Goal: Task Accomplishment & Management: Complete application form

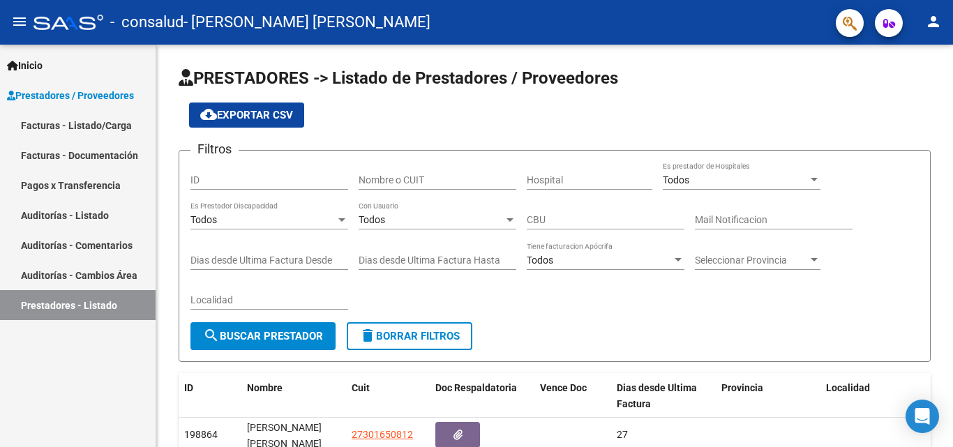
click at [77, 128] on link "Facturas - Listado/Carga" at bounding box center [78, 125] width 156 height 30
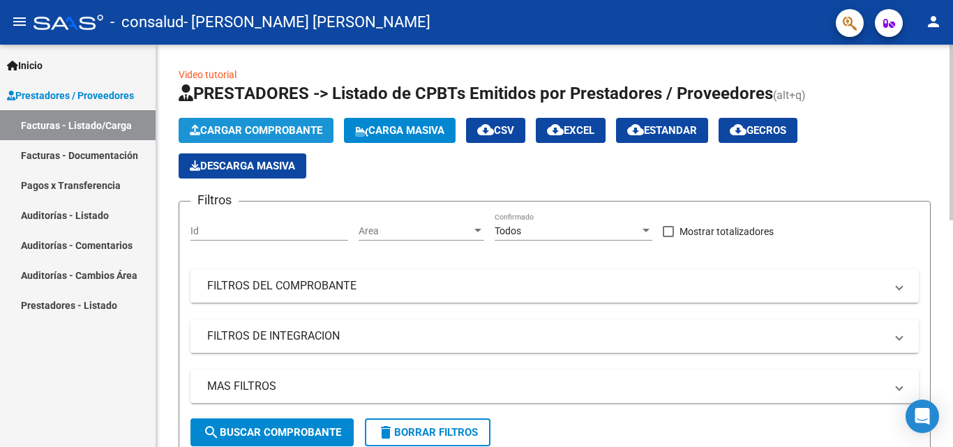
click at [226, 119] on button "Cargar Comprobante" at bounding box center [256, 130] width 155 height 25
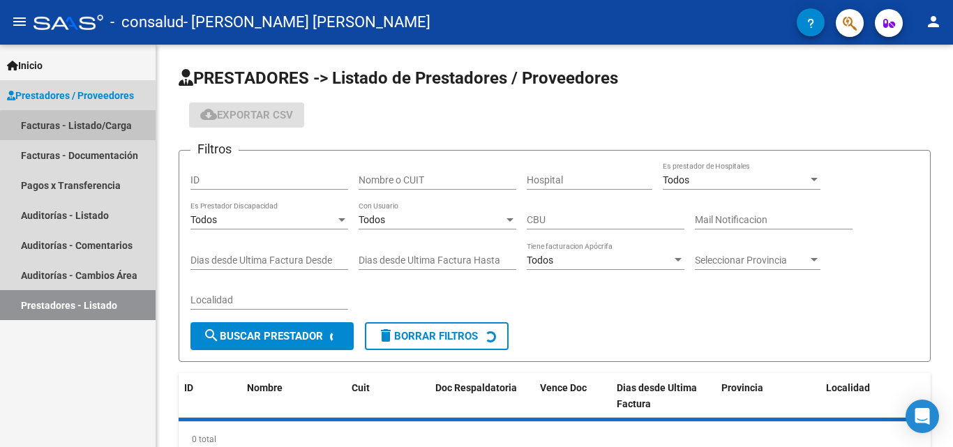
click at [81, 130] on link "Facturas - Listado/Carga" at bounding box center [78, 125] width 156 height 30
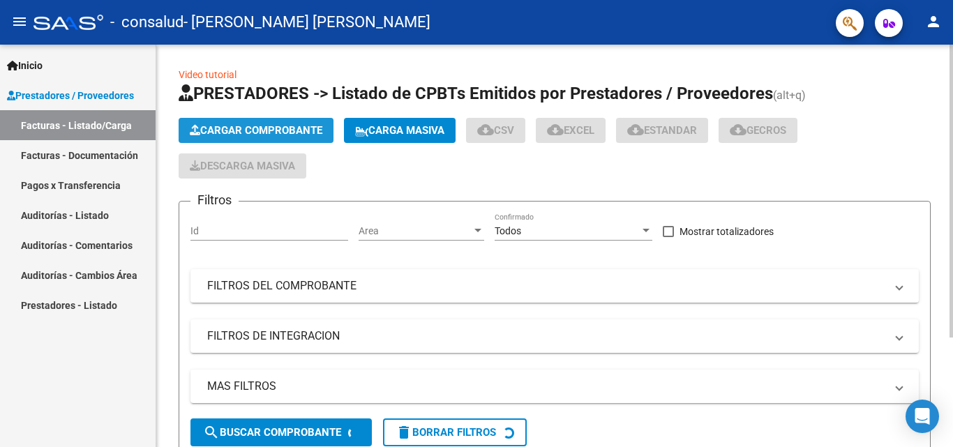
click at [246, 127] on span "Cargar Comprobante" at bounding box center [256, 130] width 133 height 13
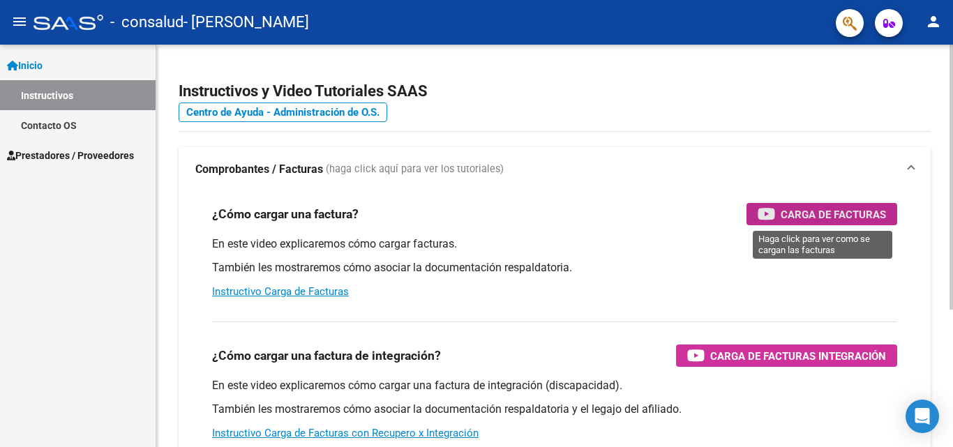
click at [809, 215] on span "Carga de Facturas" at bounding box center [833, 214] width 105 height 17
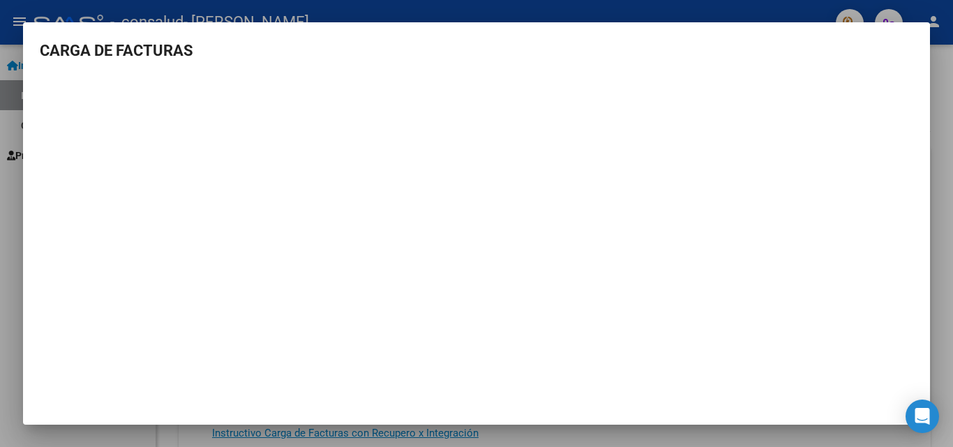
click at [937, 271] on div at bounding box center [476, 223] width 953 height 447
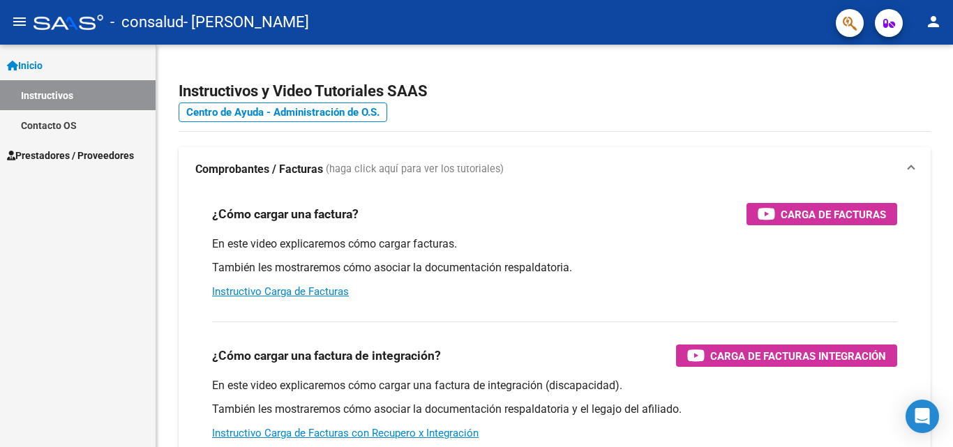
click at [85, 160] on span "Prestadores / Proveedores" at bounding box center [70, 155] width 127 height 15
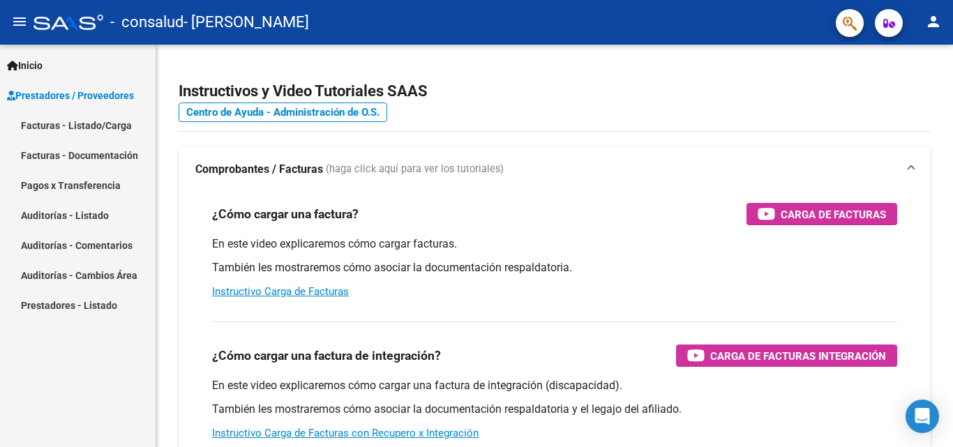
click at [98, 123] on link "Facturas - Listado/Carga" at bounding box center [78, 125] width 156 height 30
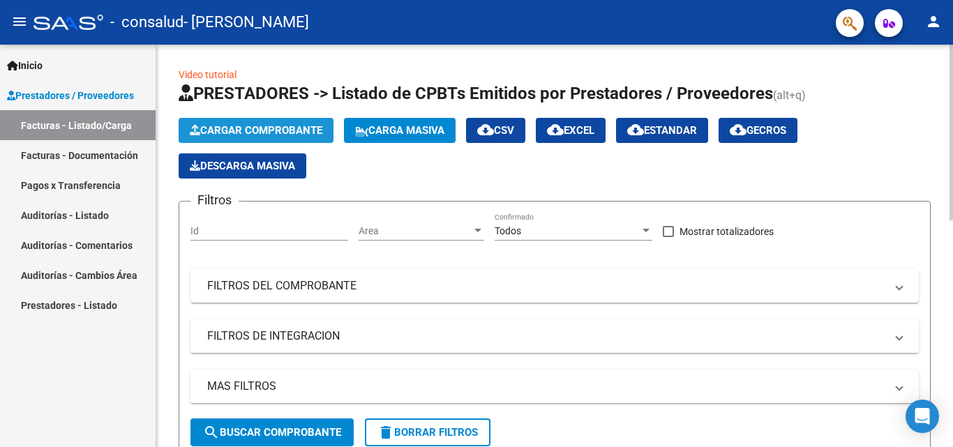
click at [262, 129] on span "Cargar Comprobante" at bounding box center [256, 130] width 133 height 13
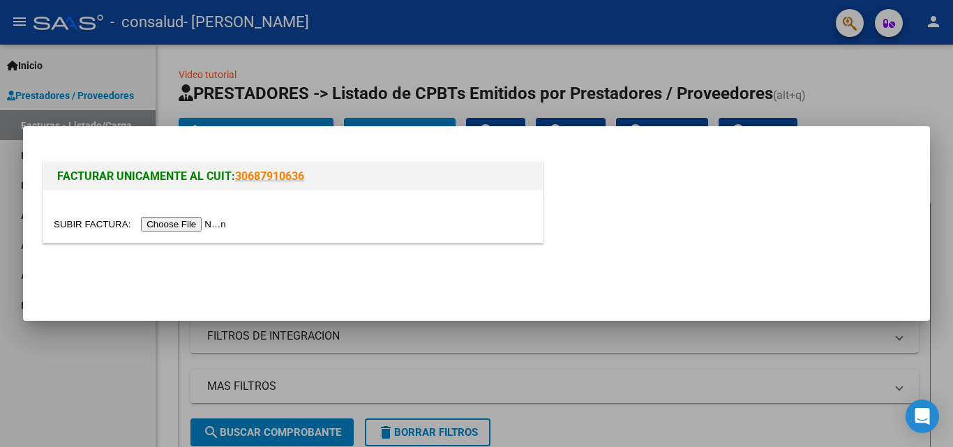
click at [212, 225] on input "file" at bounding box center [142, 224] width 177 height 15
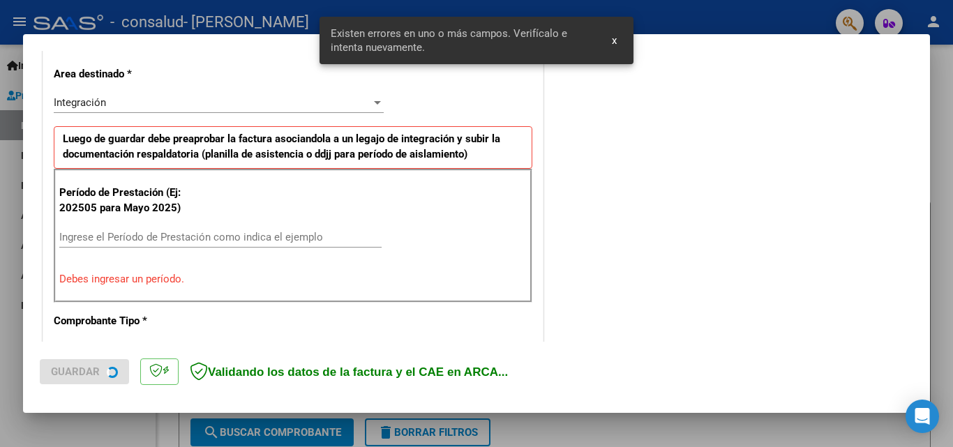
scroll to position [315, 0]
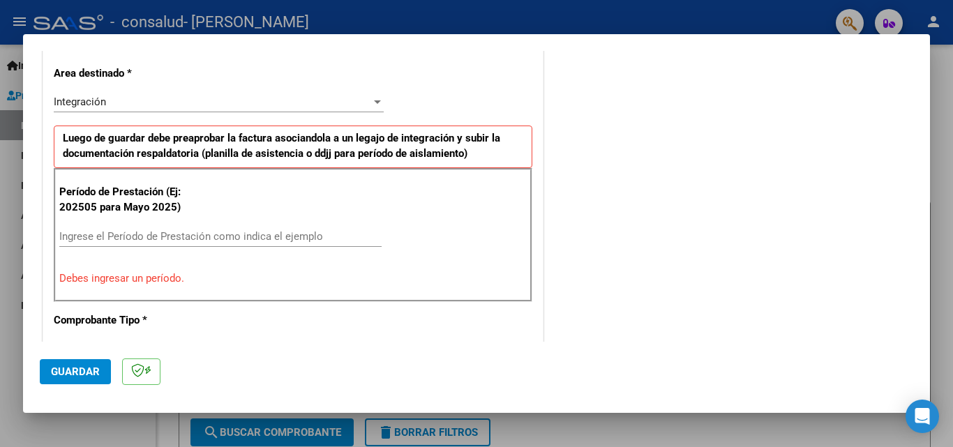
click at [338, 238] on input "Ingrese el Período de Prestación como indica el ejemplo" at bounding box center [220, 236] width 322 height 13
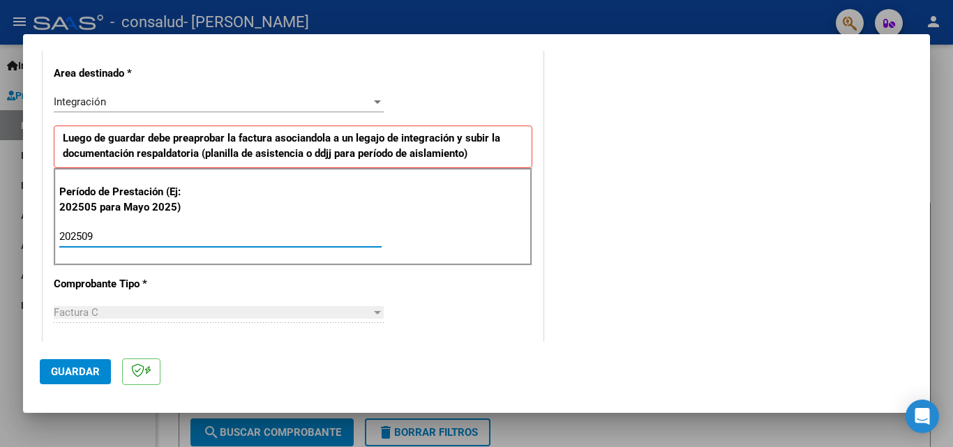
type input "202509"
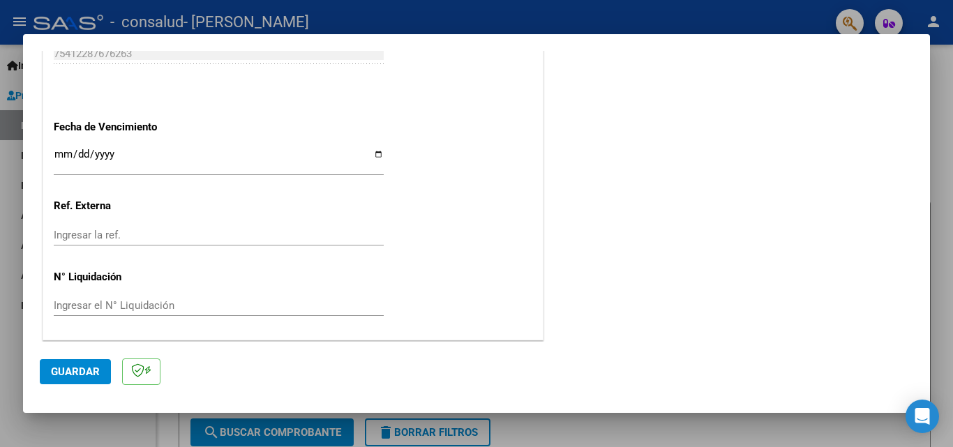
scroll to position [937, 0]
click at [71, 377] on span "Guardar" at bounding box center [75, 372] width 49 height 13
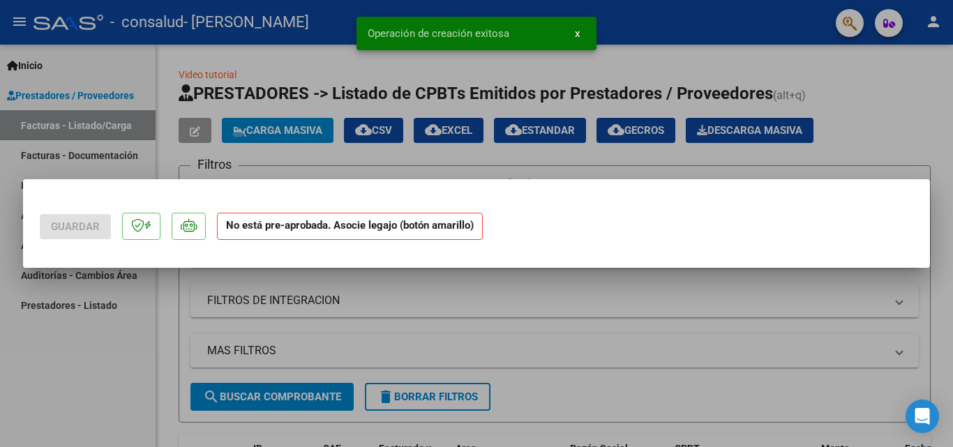
scroll to position [0, 0]
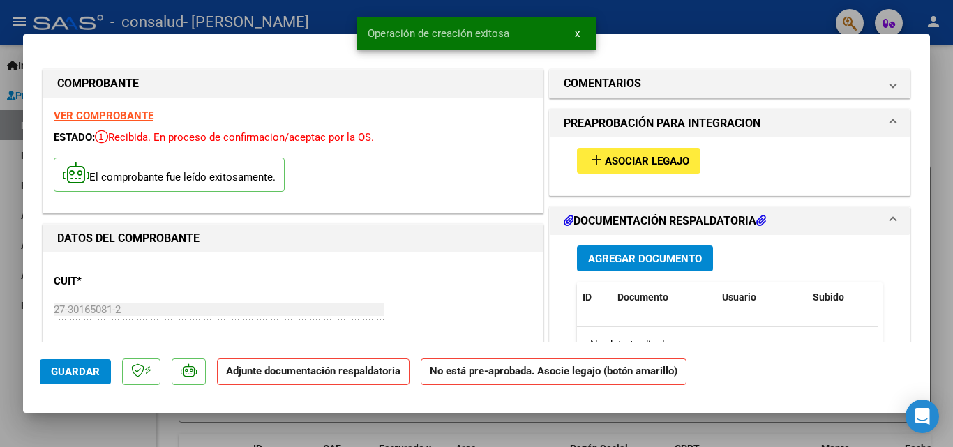
click at [624, 159] on span "Asociar Legajo" at bounding box center [647, 161] width 84 height 13
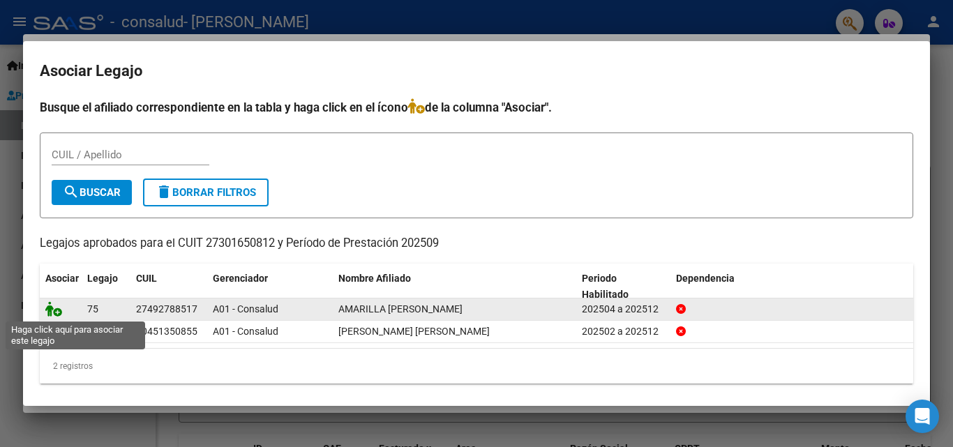
click at [59, 313] on icon at bounding box center [53, 308] width 17 height 15
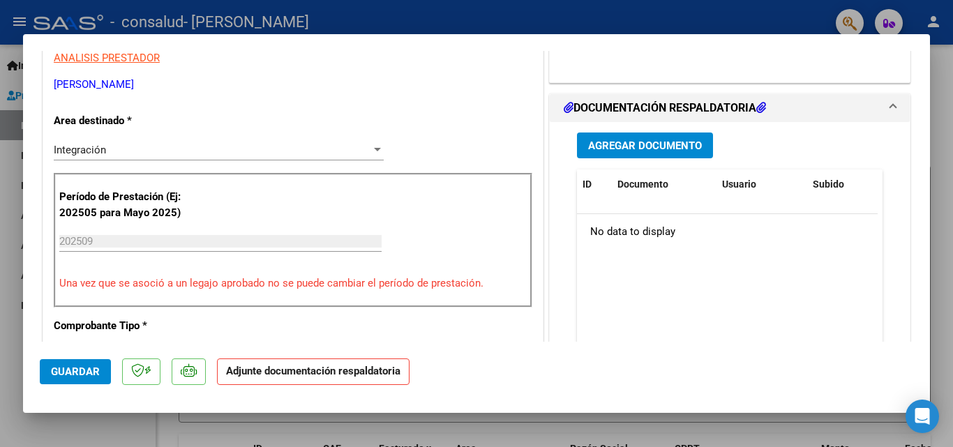
scroll to position [291, 0]
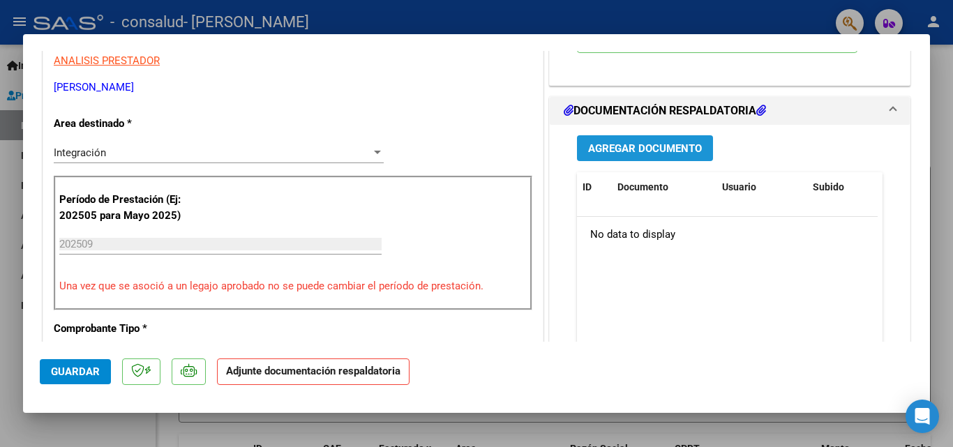
click at [683, 155] on span "Agregar Documento" at bounding box center [645, 148] width 114 height 13
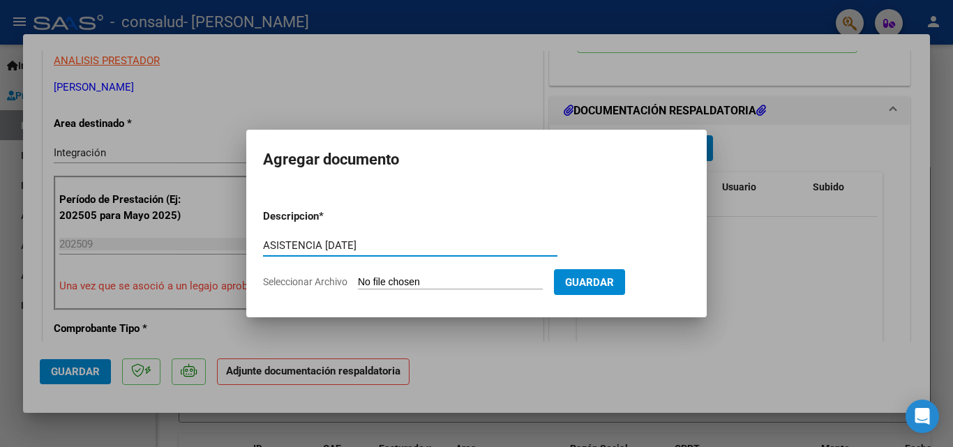
type input "ASISTENCIA SEPT 25"
click at [532, 283] on input "Seleccionar Archivo" at bounding box center [450, 282] width 185 height 13
type input "C:\fakepath\Asistencia Sofia Amarilla Sept 25.pdf"
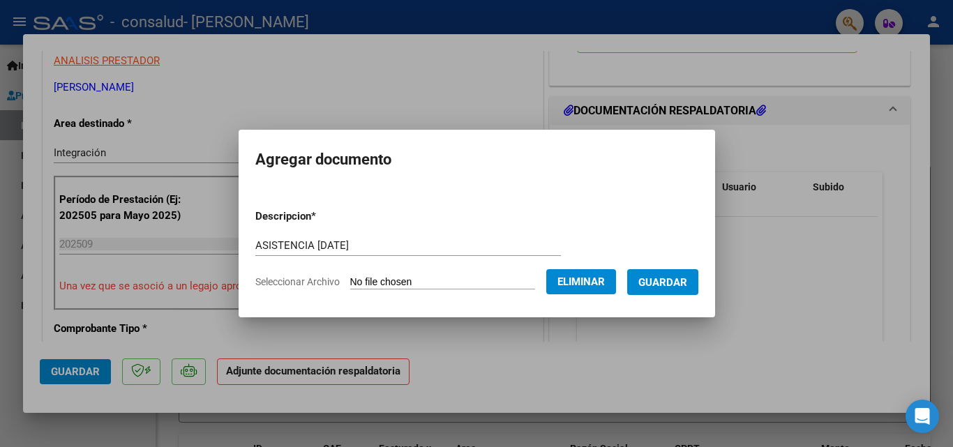
click at [663, 276] on span "Guardar" at bounding box center [662, 282] width 49 height 13
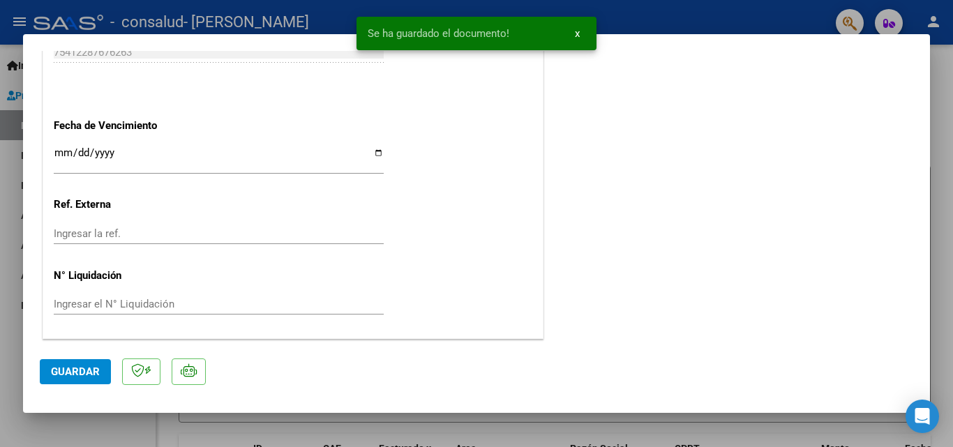
scroll to position [0, 0]
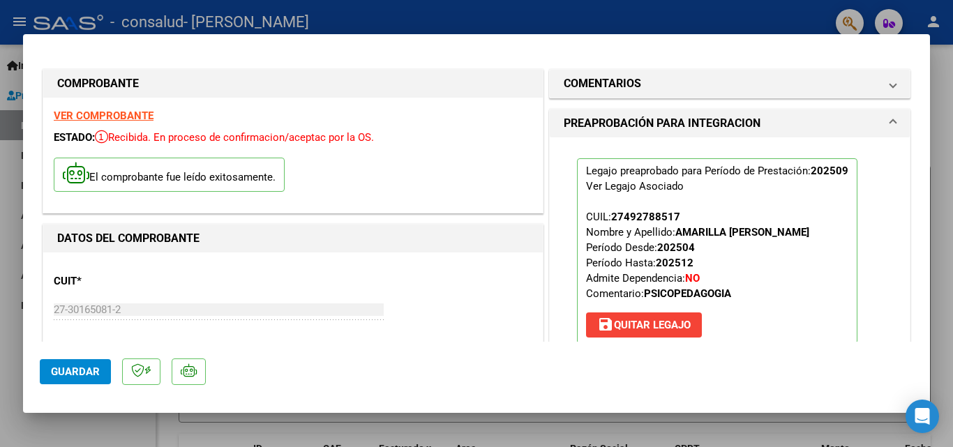
click at [942, 94] on div at bounding box center [476, 223] width 953 height 447
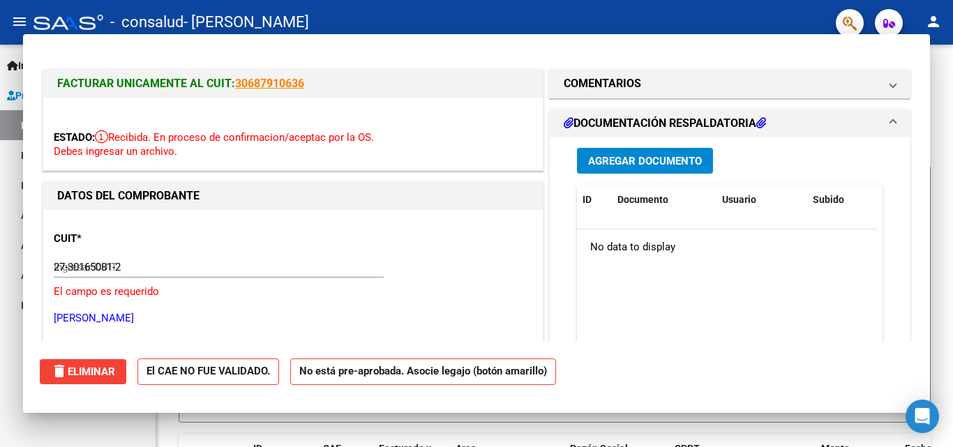
type input "$ 0,00"
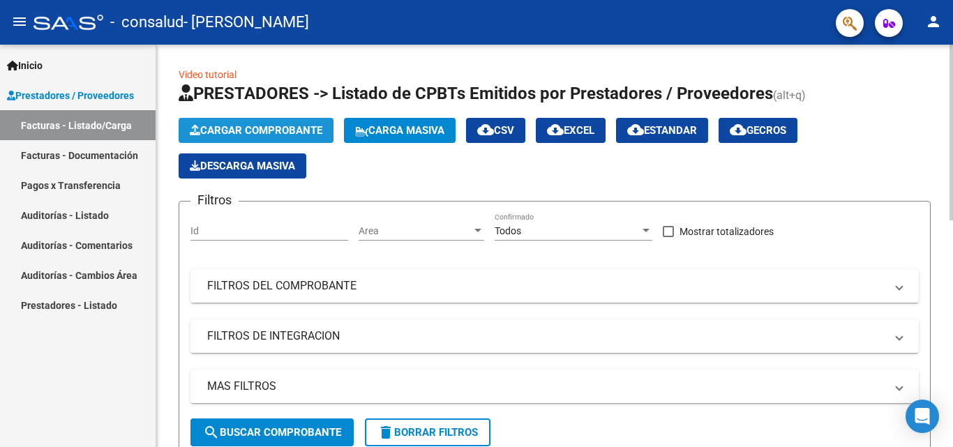
click at [277, 135] on span "Cargar Comprobante" at bounding box center [256, 130] width 133 height 13
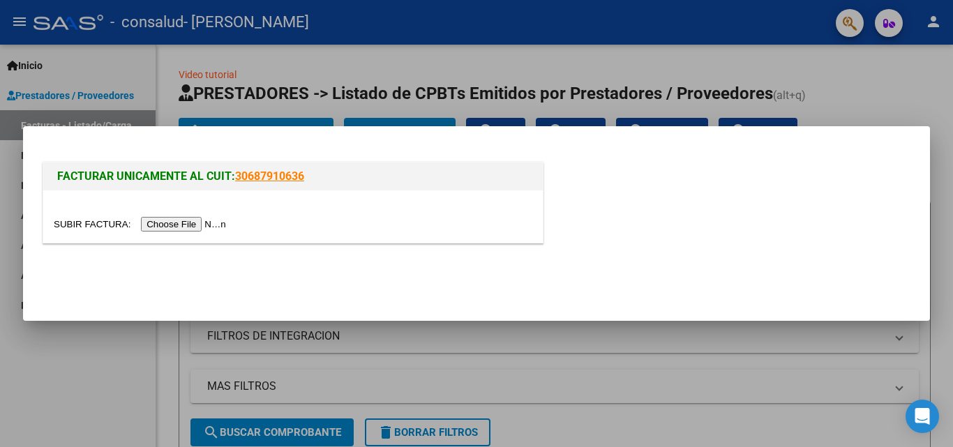
click at [193, 225] on input "file" at bounding box center [142, 224] width 177 height 15
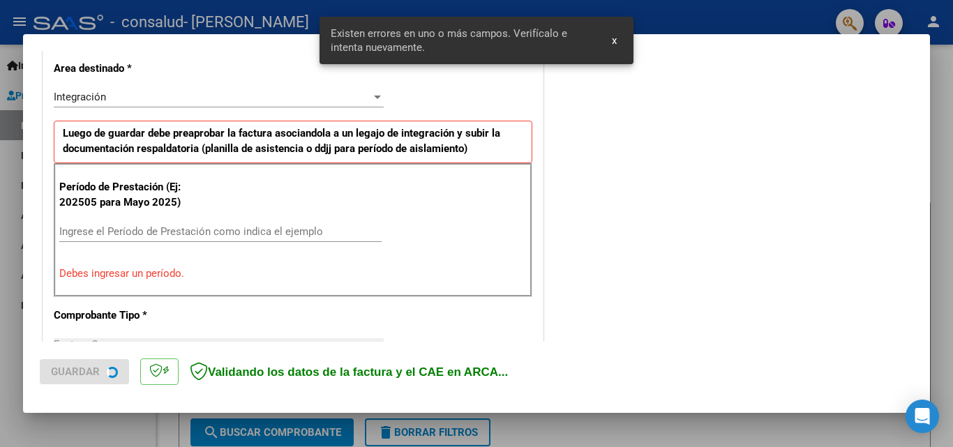
scroll to position [340, 0]
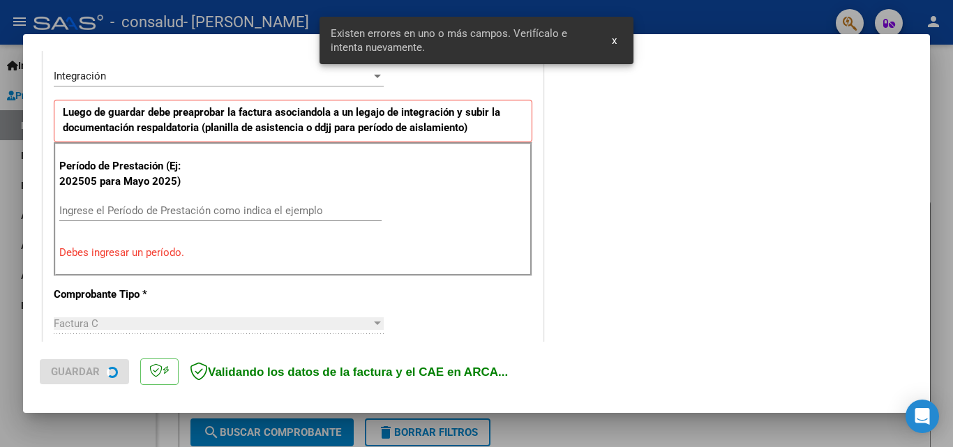
click at [220, 209] on input "Ingrese el Período de Prestación como indica el ejemplo" at bounding box center [220, 210] width 322 height 13
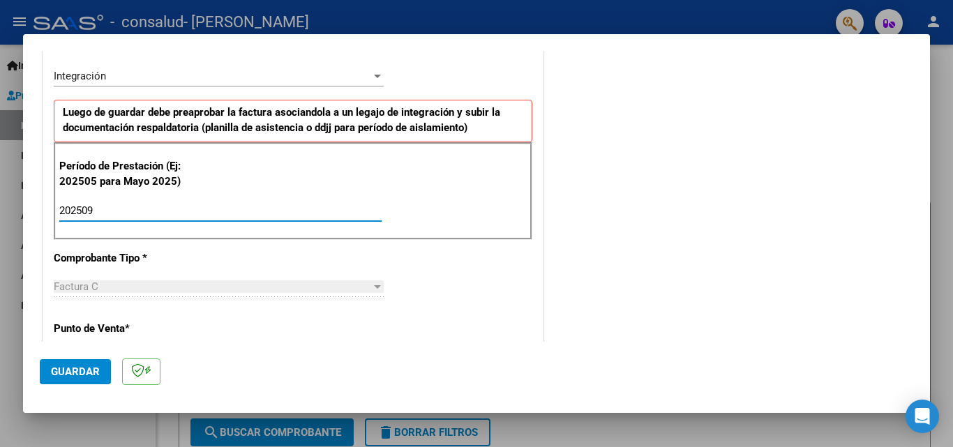
scroll to position [937, 0]
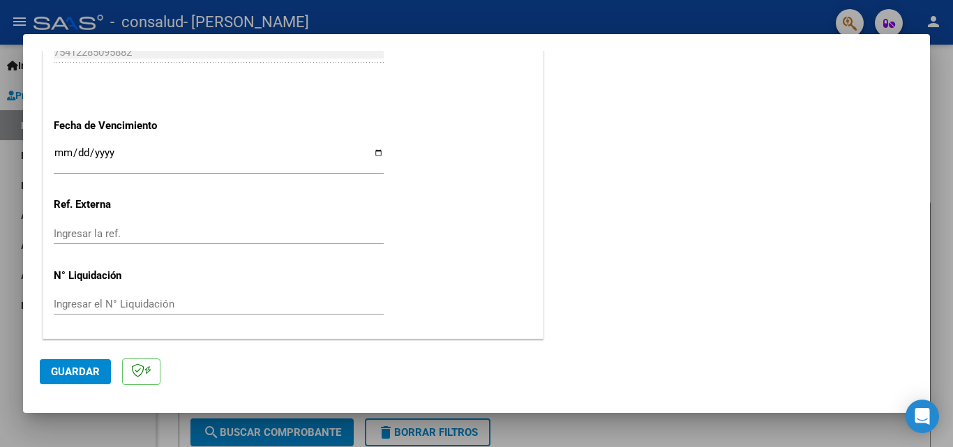
type input "202509"
click at [68, 367] on span "Guardar" at bounding box center [75, 372] width 49 height 13
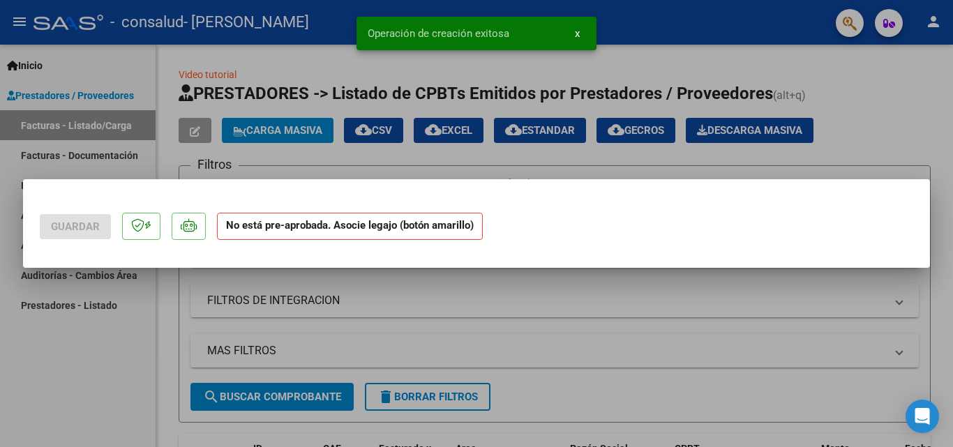
scroll to position [0, 0]
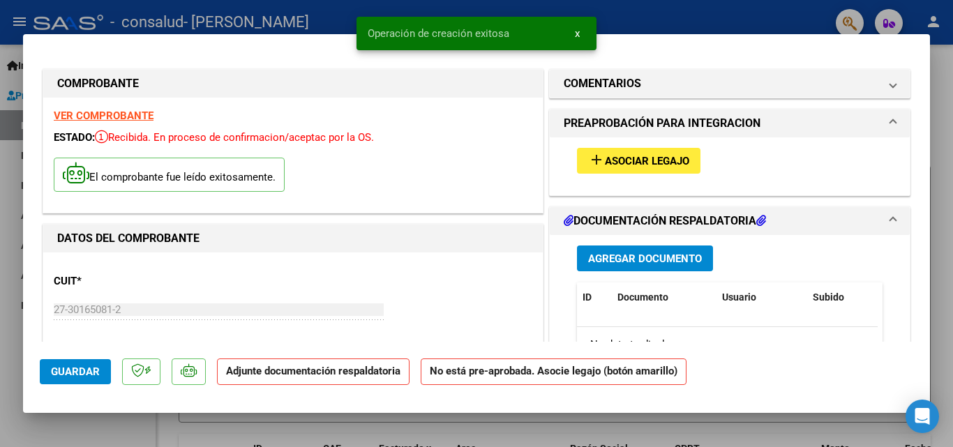
click at [608, 170] on button "add Asociar Legajo" at bounding box center [638, 161] width 123 height 26
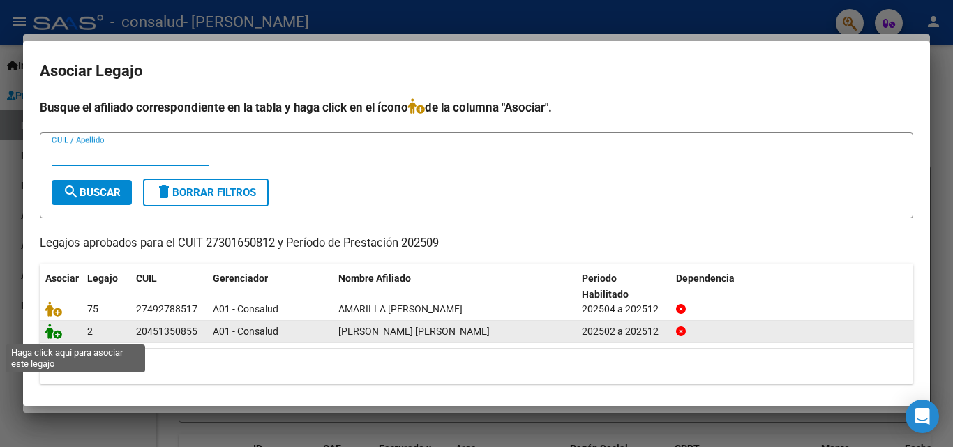
click at [57, 334] on icon at bounding box center [53, 331] width 17 height 15
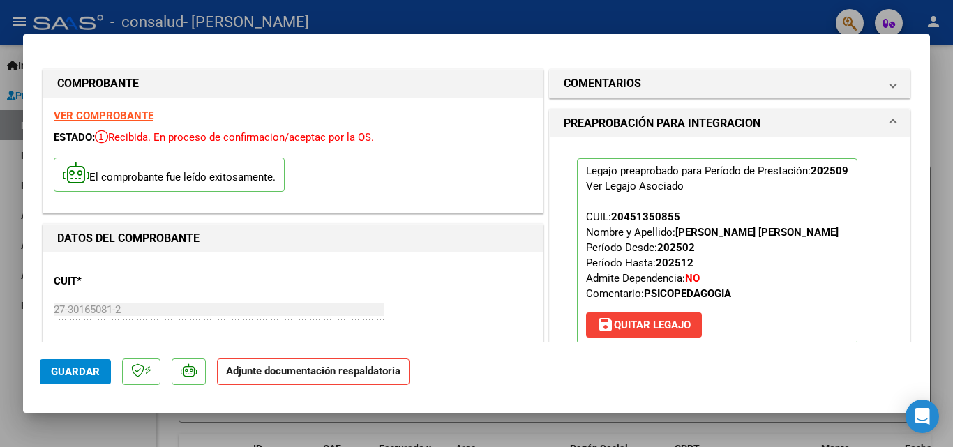
scroll to position [291, 0]
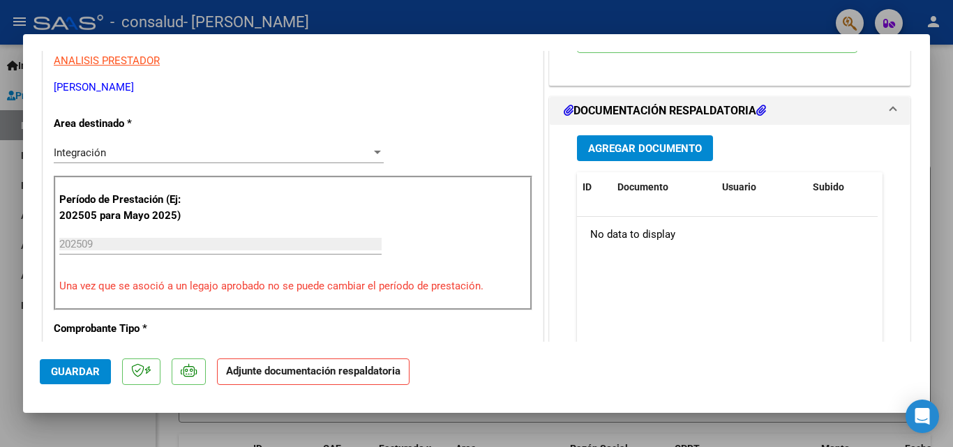
click at [375, 375] on strong "Adjunte documentación respaldatoria" at bounding box center [313, 371] width 174 height 13
click at [684, 147] on span "Agregar Documento" at bounding box center [645, 148] width 114 height 13
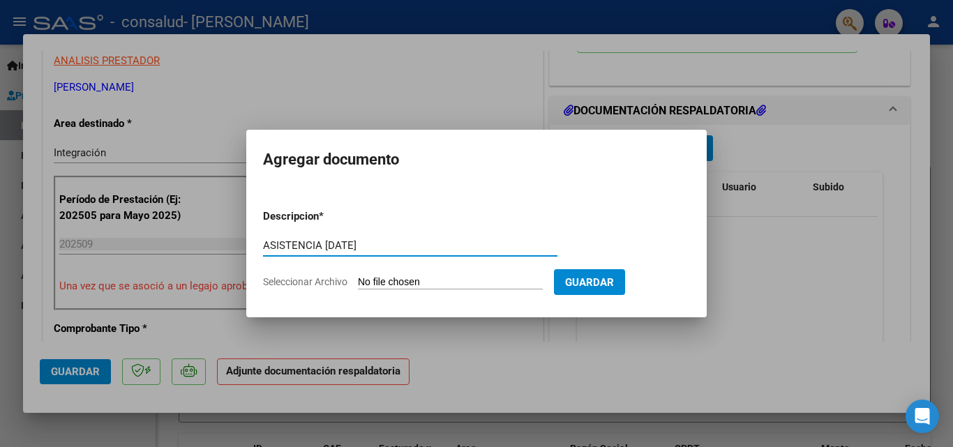
type input "ASISTENCIA SEPT 25"
click at [439, 278] on input "Seleccionar Archivo" at bounding box center [450, 282] width 185 height 13
click at [504, 283] on input "Seleccionar Archivo" at bounding box center [450, 282] width 185 height 13
click at [387, 278] on input "Seleccionar Archivo" at bounding box center [450, 282] width 185 height 13
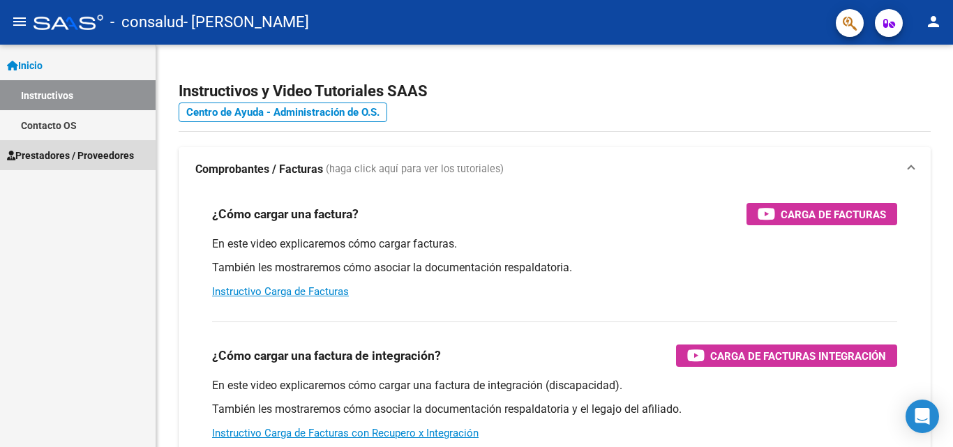
click at [58, 156] on span "Prestadores / Proveedores" at bounding box center [70, 155] width 127 height 15
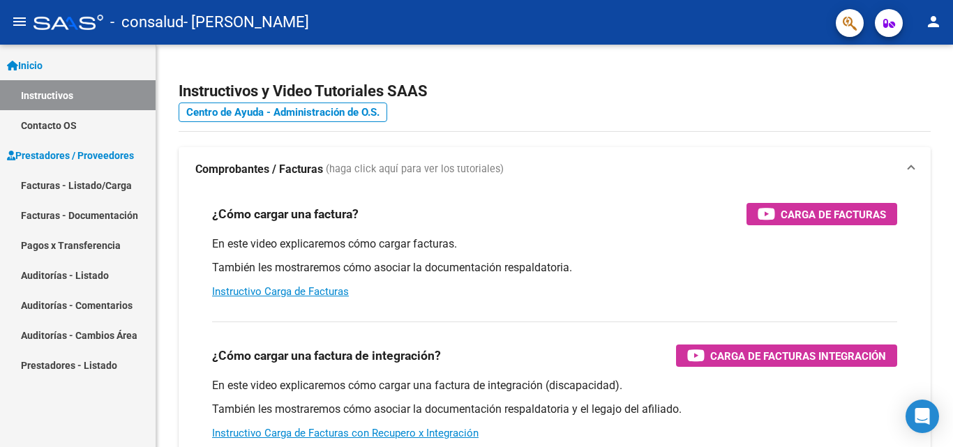
click at [96, 365] on link "Prestadores - Listado" at bounding box center [78, 365] width 156 height 30
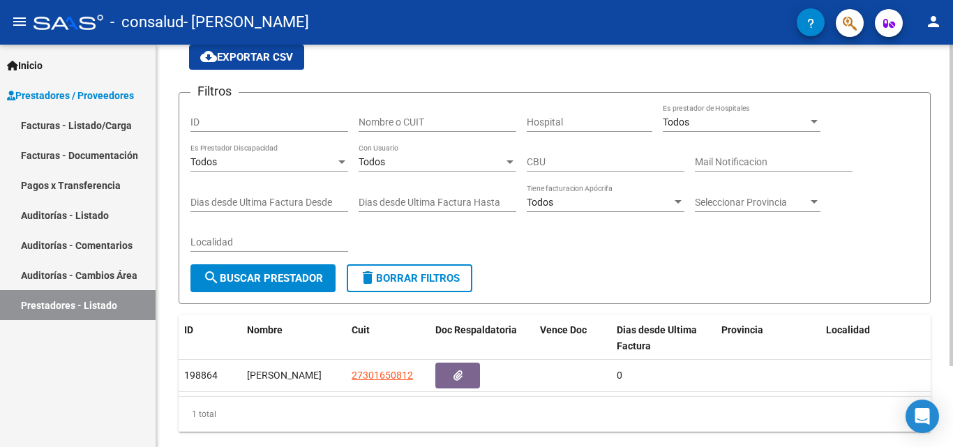
scroll to position [101, 0]
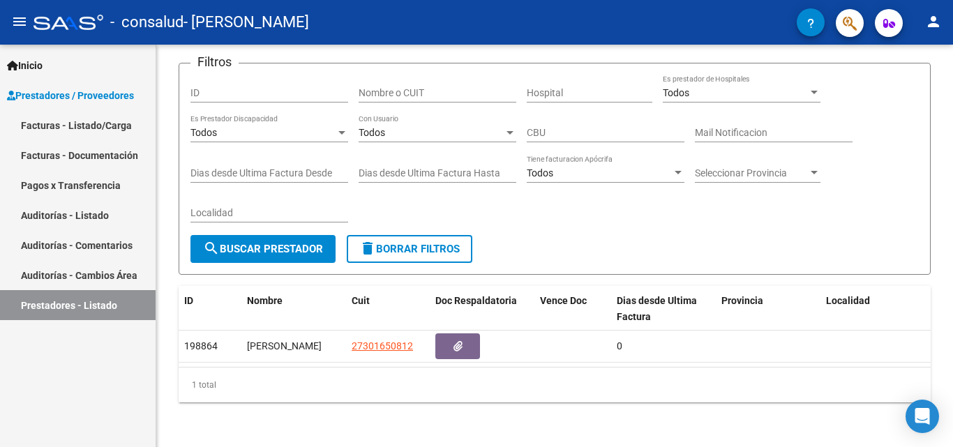
click at [89, 126] on link "Facturas - Listado/Carga" at bounding box center [78, 125] width 156 height 30
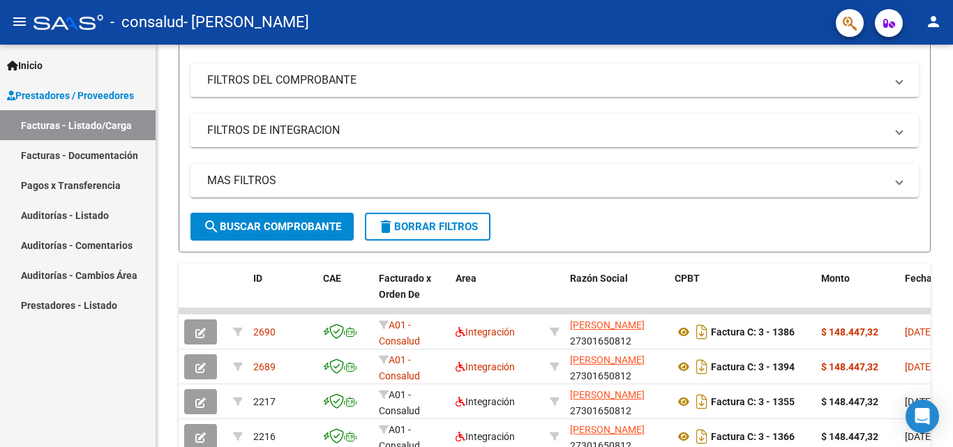
scroll to position [192, 0]
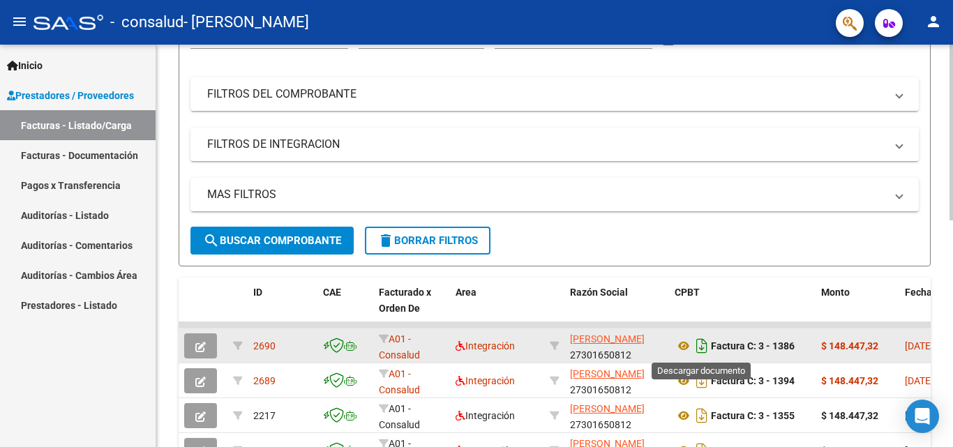
click at [698, 344] on icon "Descargar documento" at bounding box center [702, 346] width 18 height 22
click at [681, 352] on icon at bounding box center [684, 346] width 18 height 17
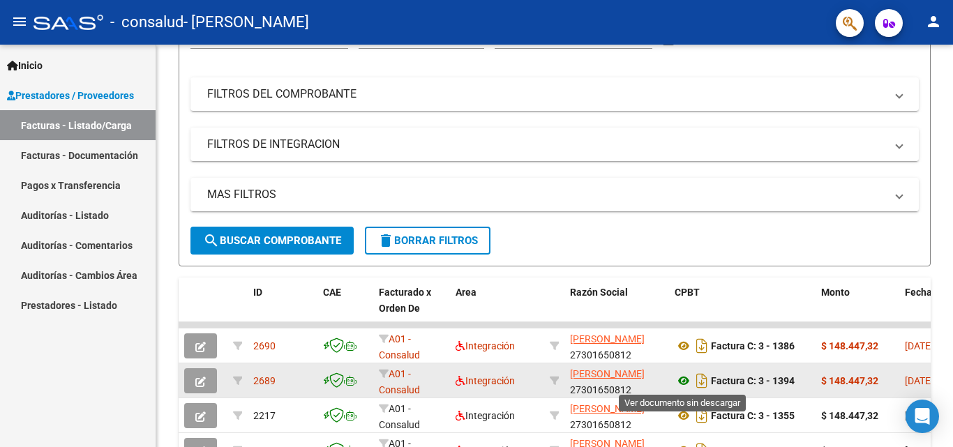
click at [682, 389] on icon at bounding box center [684, 381] width 18 height 17
click at [203, 375] on span "button" at bounding box center [200, 381] width 10 height 13
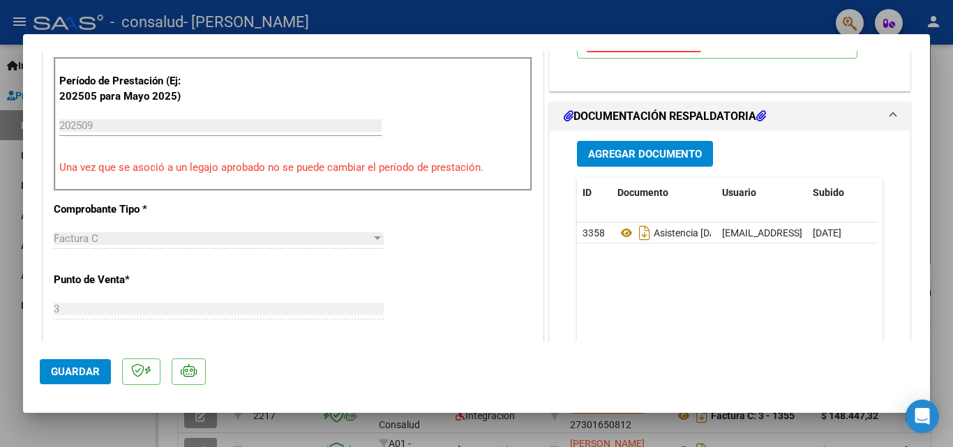
scroll to position [365, 0]
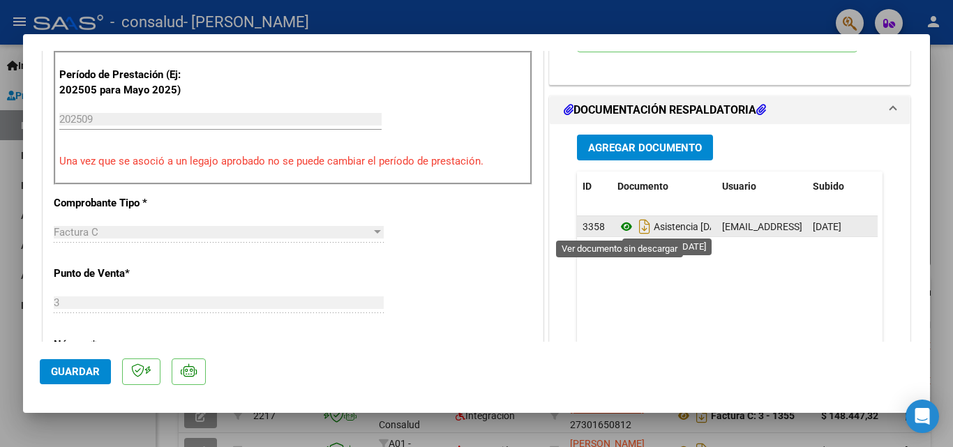
click at [626, 225] on icon at bounding box center [626, 226] width 18 height 17
click at [620, 229] on icon at bounding box center [626, 226] width 18 height 17
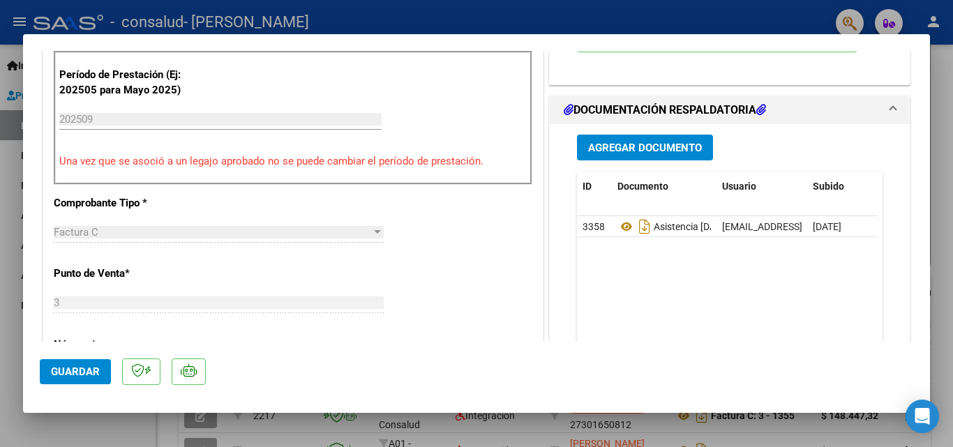
click at [938, 117] on div at bounding box center [476, 223] width 953 height 447
type input "$ 0,00"
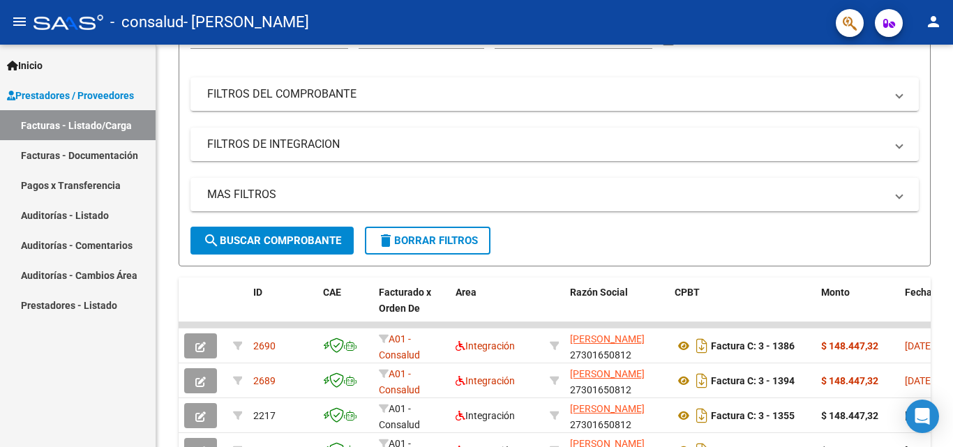
scroll to position [192, 0]
